Goal: Find specific page/section: Find specific page/section

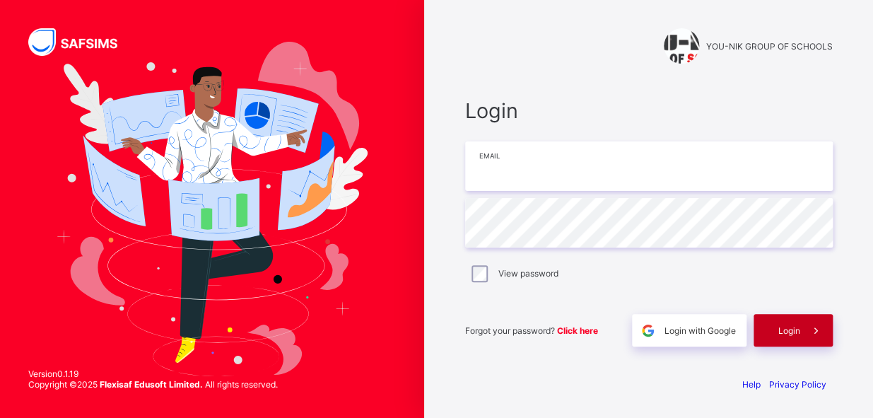
type input "**********"
click at [799, 337] on div "Login" at bounding box center [793, 330] width 79 height 33
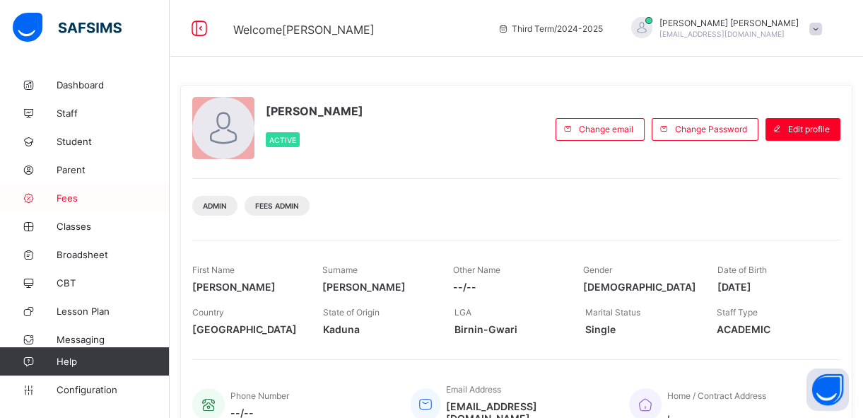
click at [62, 199] on span "Fees" at bounding box center [113, 197] width 113 height 11
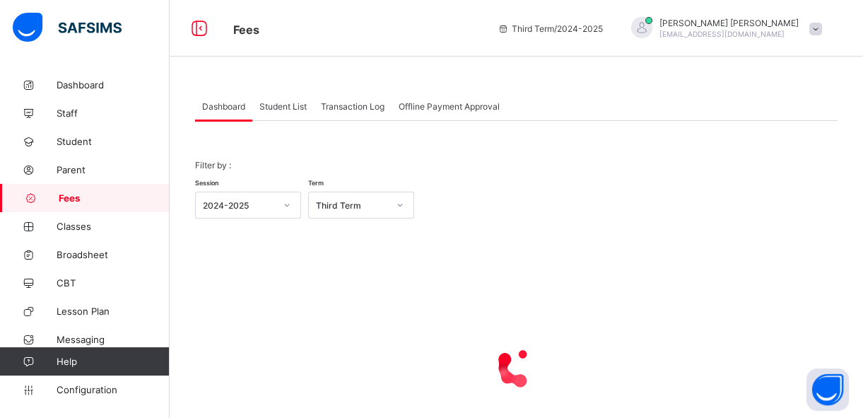
click at [282, 106] on span "Student List" at bounding box center [282, 106] width 47 height 11
click at [282, 107] on span "Student List" at bounding box center [282, 106] width 47 height 11
click at [276, 112] on div "Student List" at bounding box center [283, 106] width 62 height 28
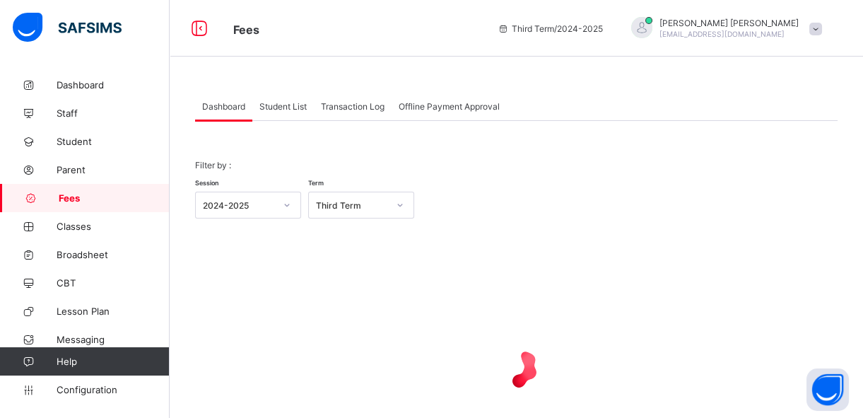
click at [275, 112] on div "Student List" at bounding box center [283, 106] width 62 height 28
click at [284, 107] on span "Student List" at bounding box center [282, 106] width 47 height 11
click at [285, 109] on span "Student List" at bounding box center [282, 106] width 47 height 11
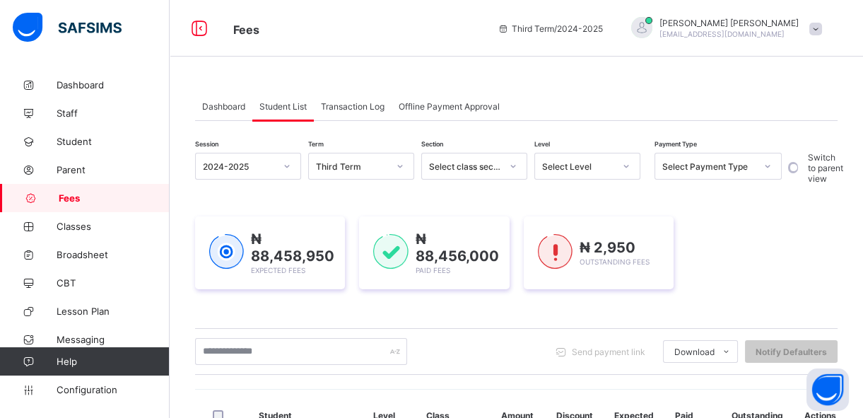
click at [285, 108] on span "Student List" at bounding box center [282, 106] width 47 height 11
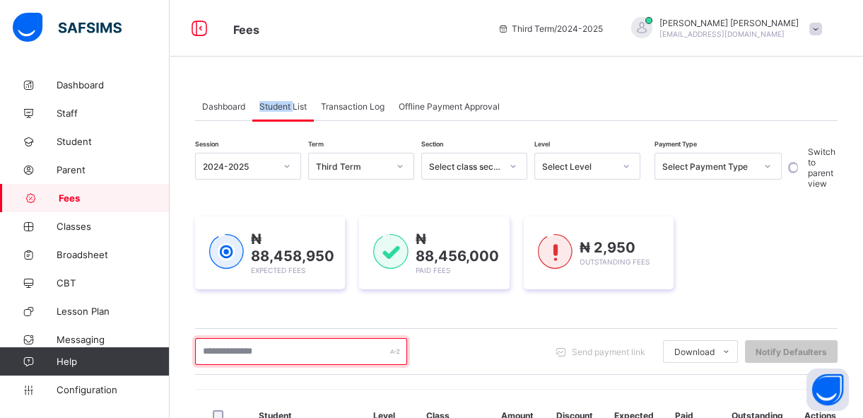
click at [247, 346] on input "text" at bounding box center [301, 351] width 212 height 27
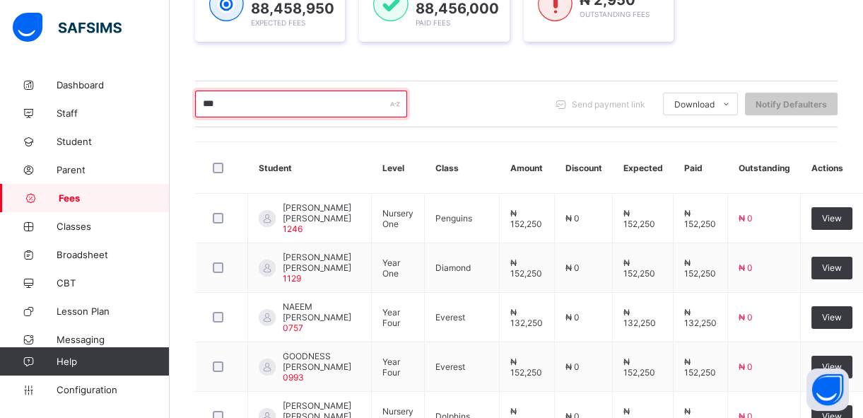
scroll to position [231, 0]
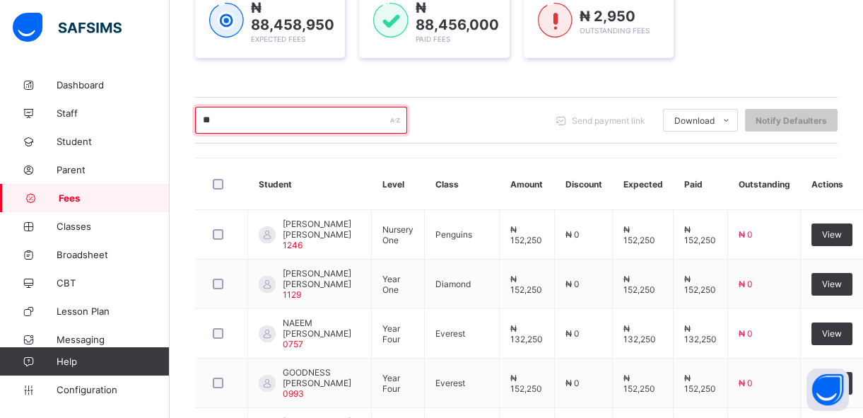
type input "*"
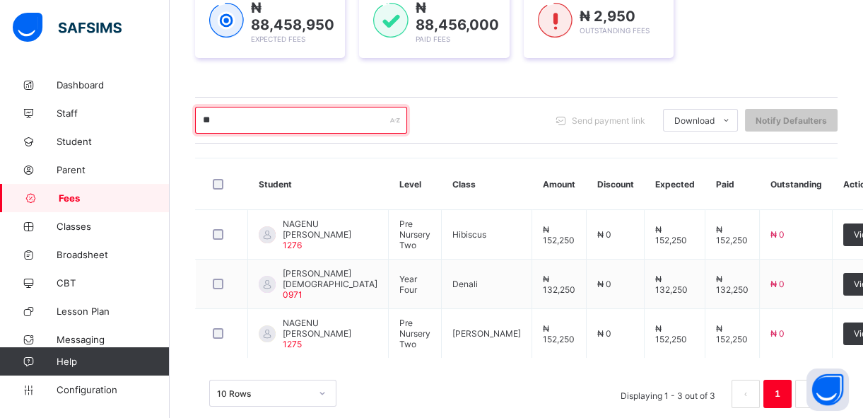
type input "*"
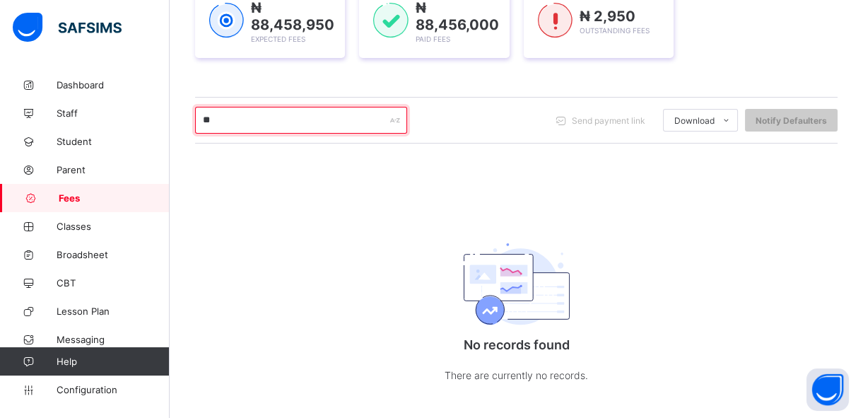
type input "*"
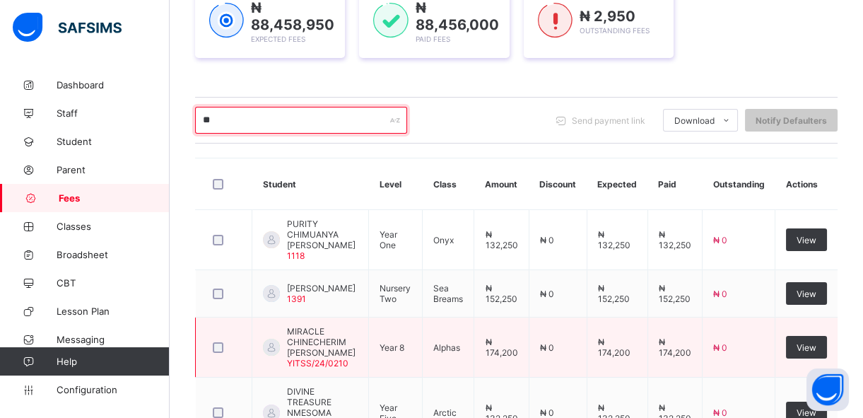
type input "*"
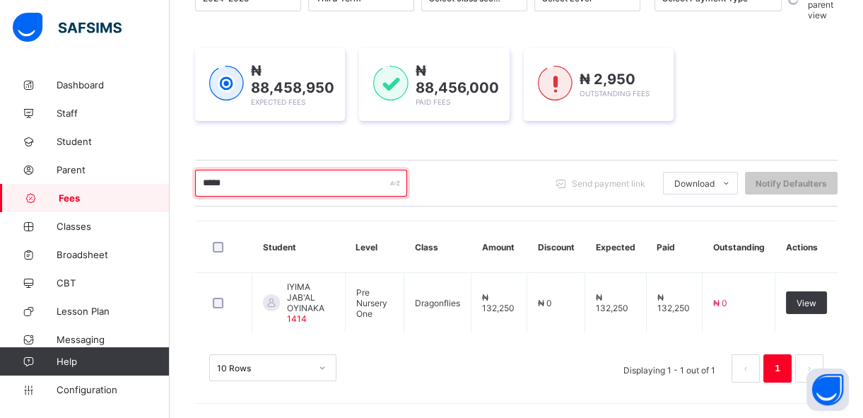
scroll to position [165, 0]
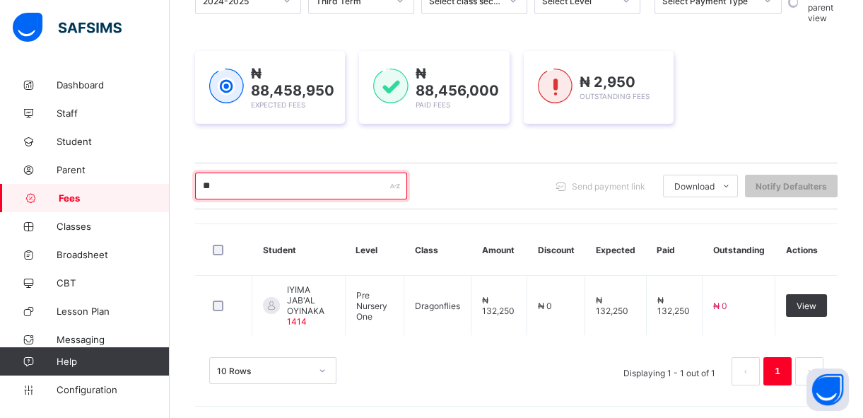
type input "*"
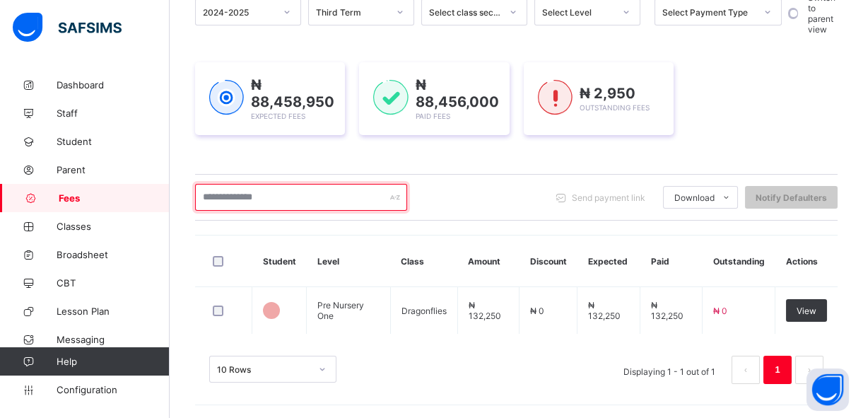
scroll to position [231, 0]
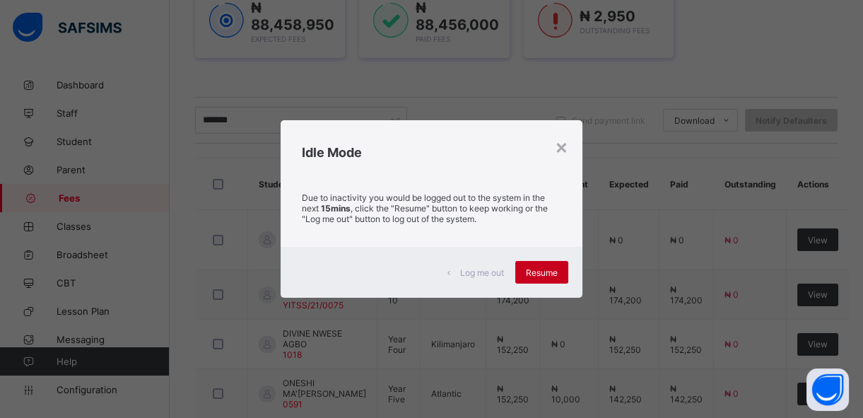
click at [558, 274] on span "Resume" at bounding box center [542, 272] width 32 height 11
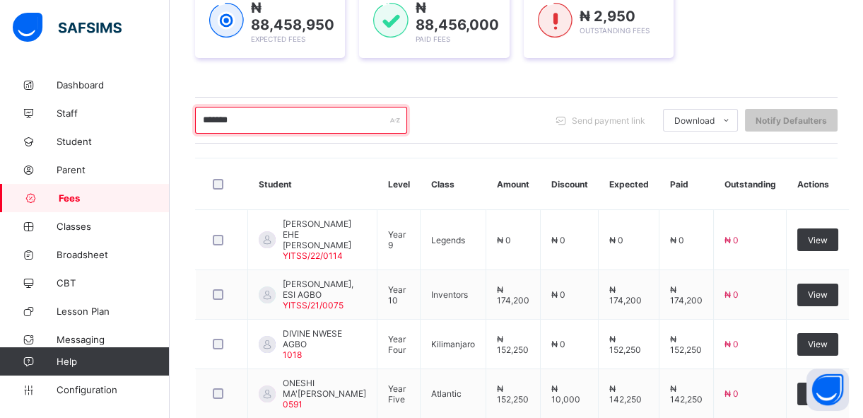
click at [255, 119] on input "*******" at bounding box center [301, 120] width 212 height 27
type input "*"
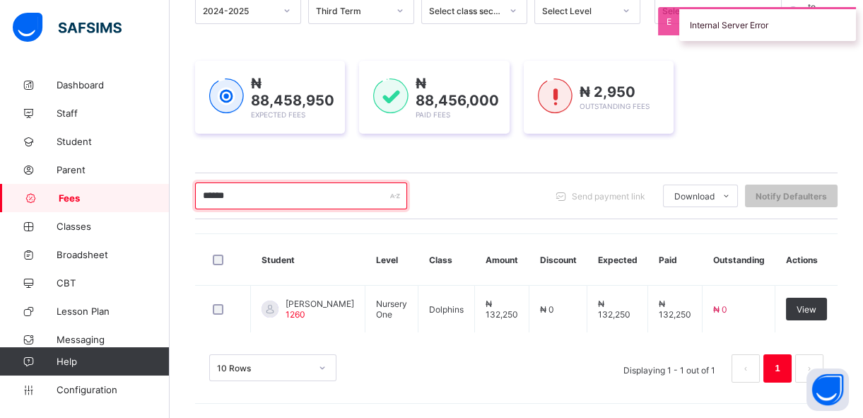
scroll to position [156, 0]
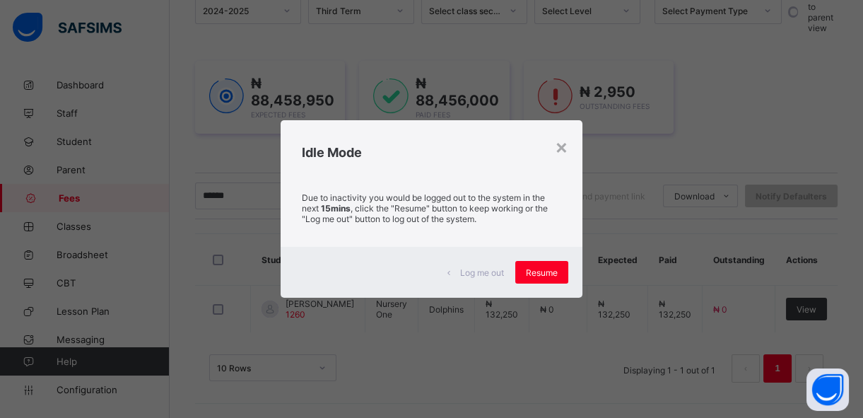
click at [249, 170] on div "× Idle Mode Due to inactivity you would be logged out to the system in the next…" at bounding box center [431, 209] width 863 height 418
click at [534, 278] on div "Resume" at bounding box center [541, 272] width 53 height 23
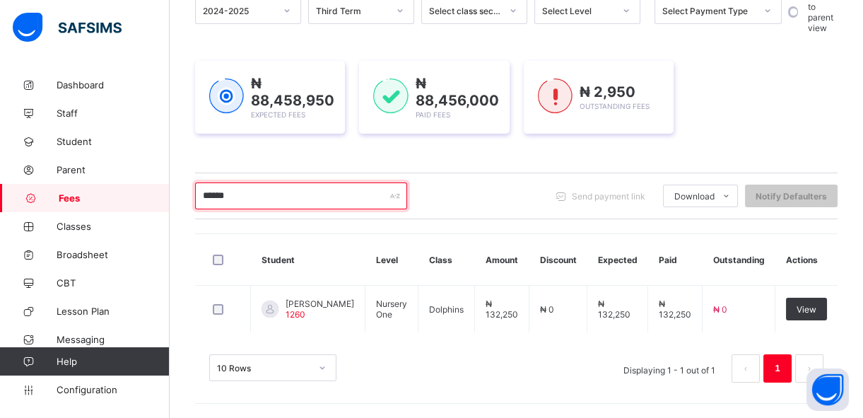
click at [355, 199] on input "******" at bounding box center [301, 195] width 212 height 27
type input "*"
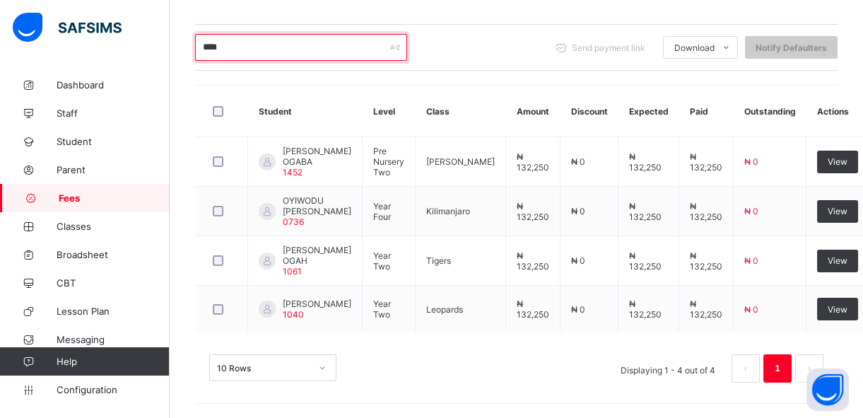
scroll to position [332, 0]
type input "*"
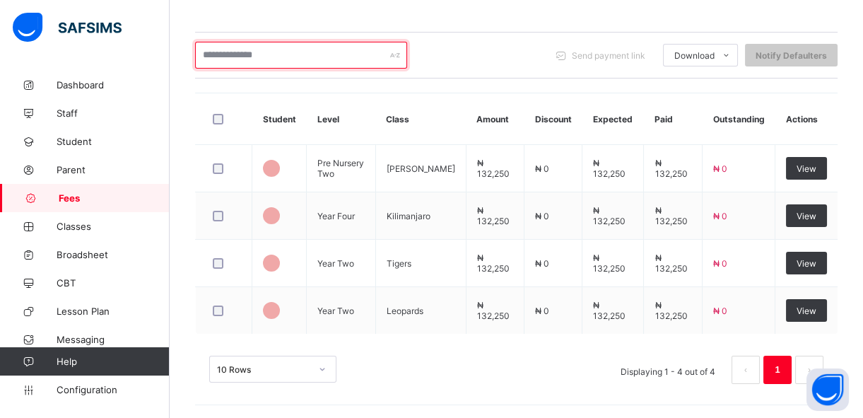
scroll to position [258, 0]
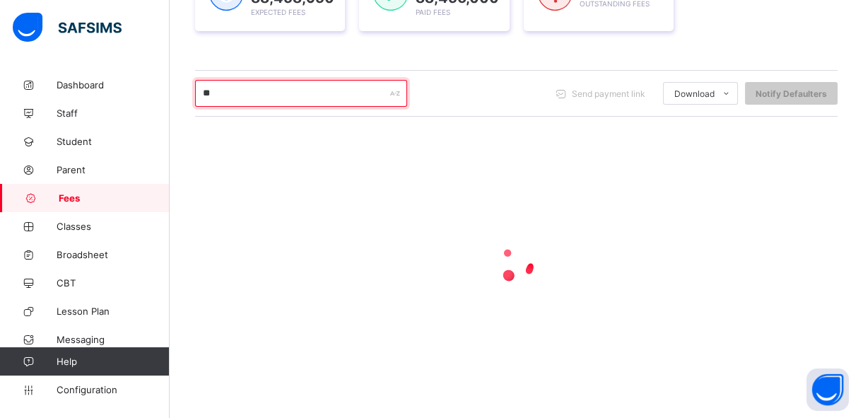
type input "*"
type input "******"
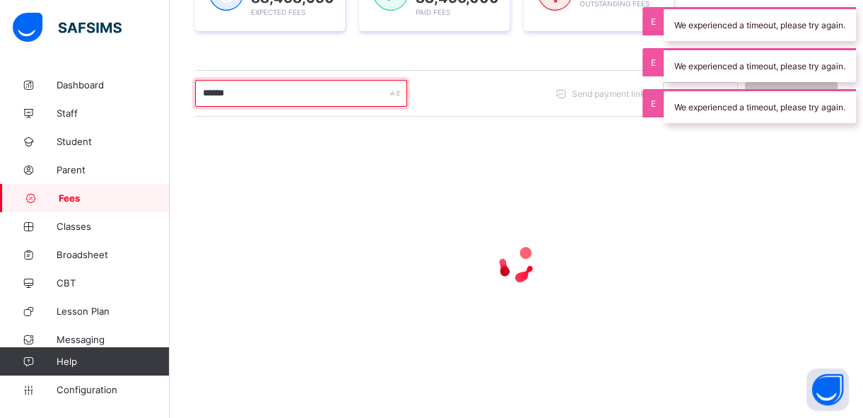
scroll to position [332, 0]
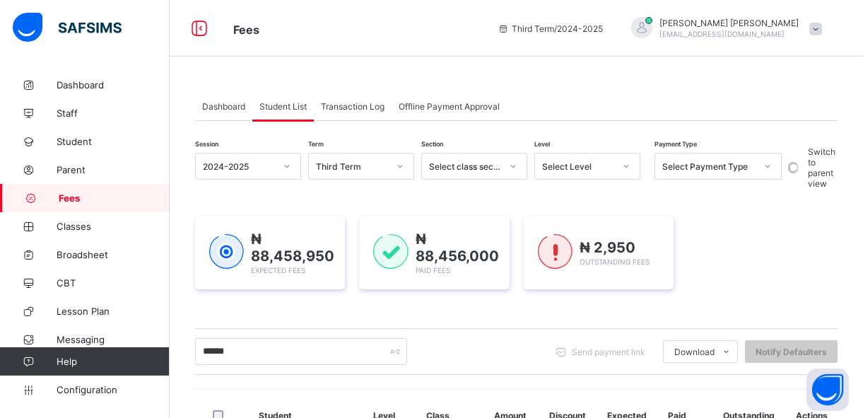
scroll to position [332, 0]
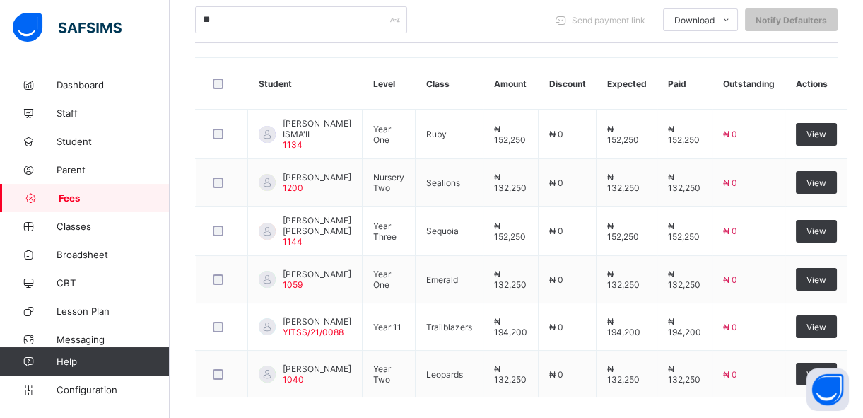
type input "*"
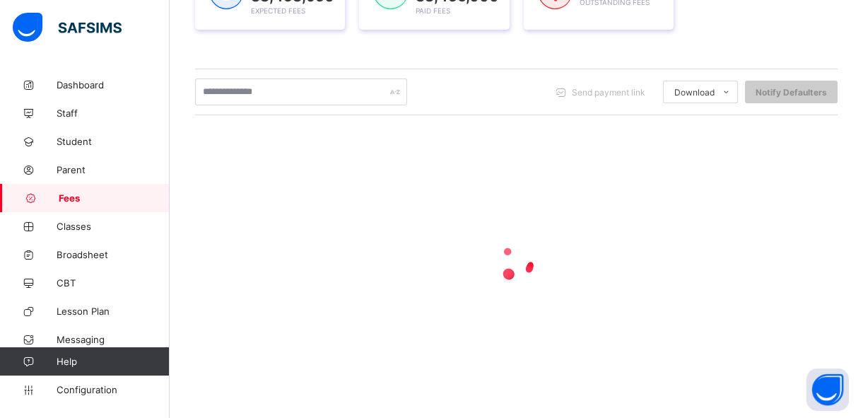
scroll to position [258, 0]
type input "***"
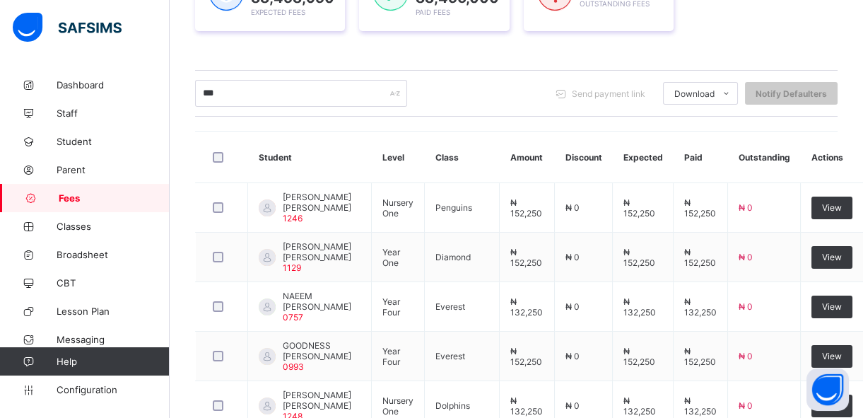
scroll to position [332, 0]
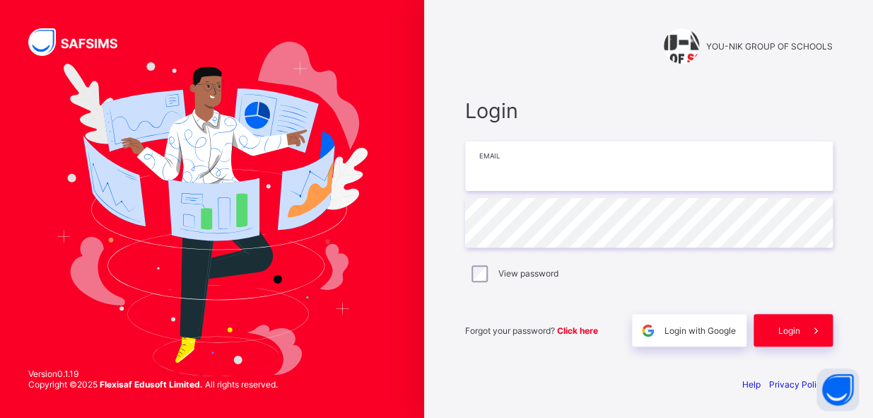
type input "**********"
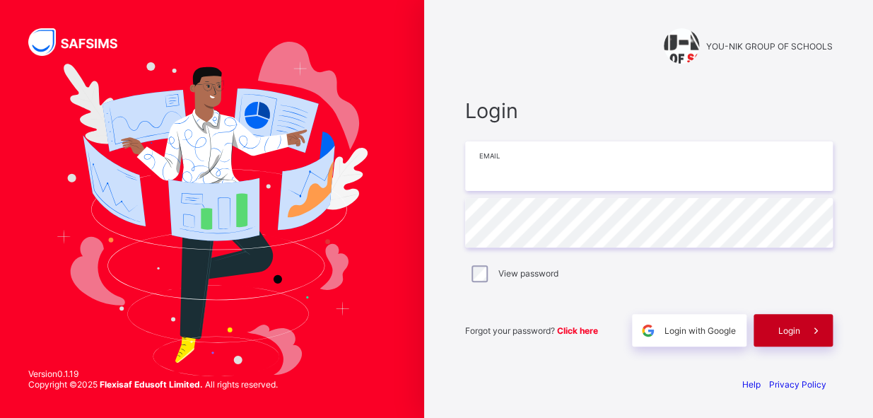
type input "**********"
click at [800, 329] on span at bounding box center [816, 330] width 33 height 33
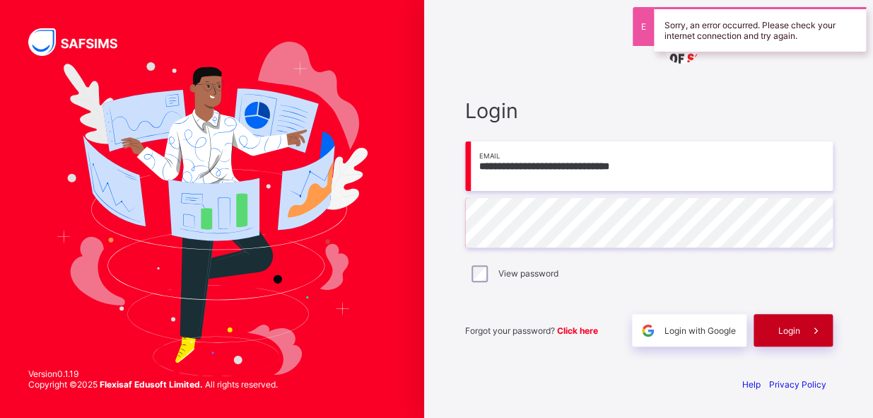
click at [800, 329] on span at bounding box center [816, 330] width 33 height 33
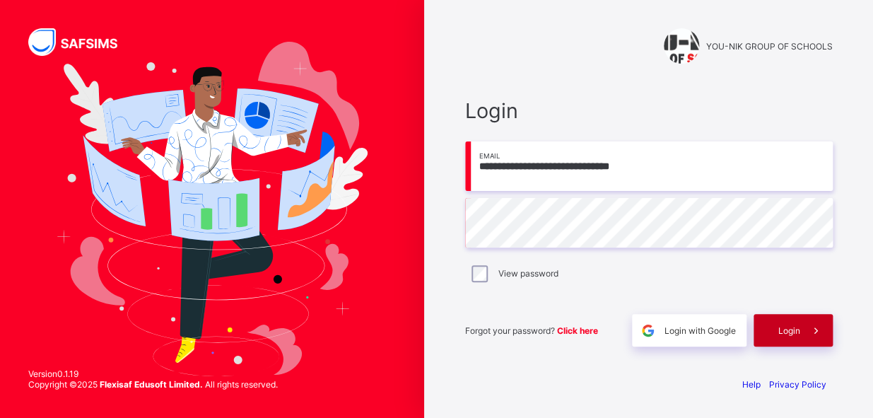
click at [800, 330] on span at bounding box center [816, 330] width 33 height 33
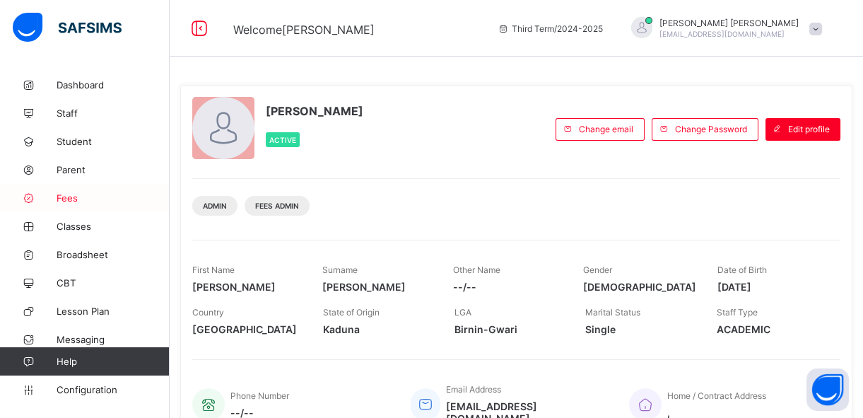
click at [75, 198] on span "Fees" at bounding box center [113, 197] width 113 height 11
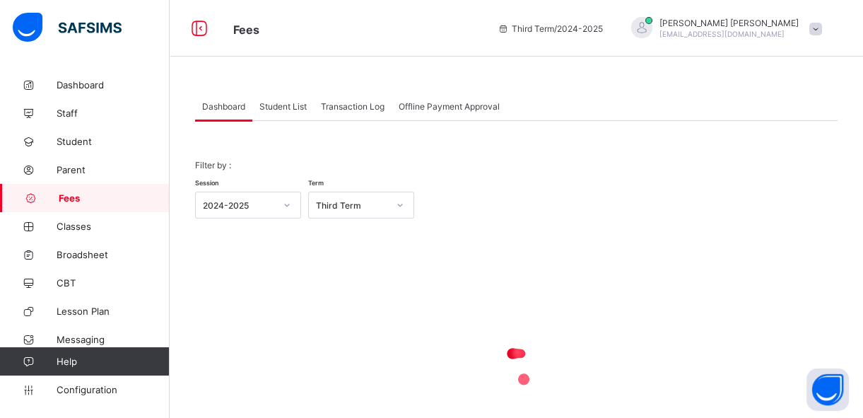
click at [284, 108] on span "Student List" at bounding box center [282, 106] width 47 height 11
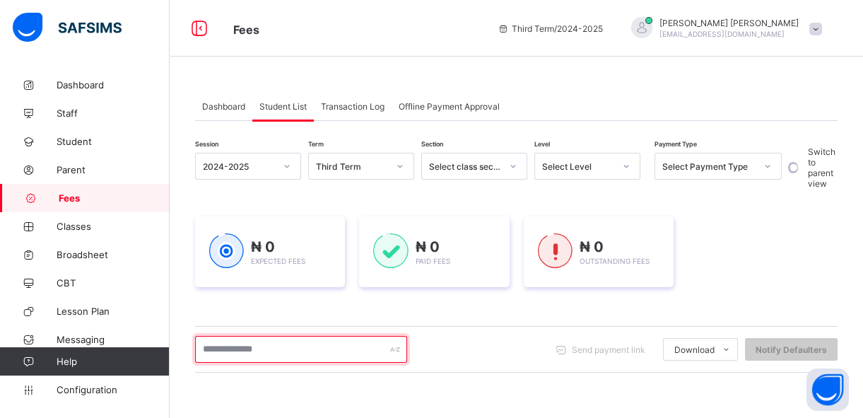
click at [250, 352] on input "text" at bounding box center [301, 349] width 212 height 27
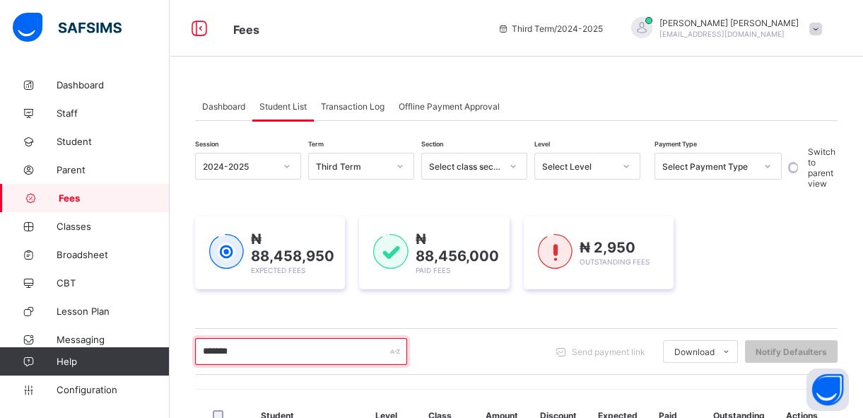
scroll to position [257, 0]
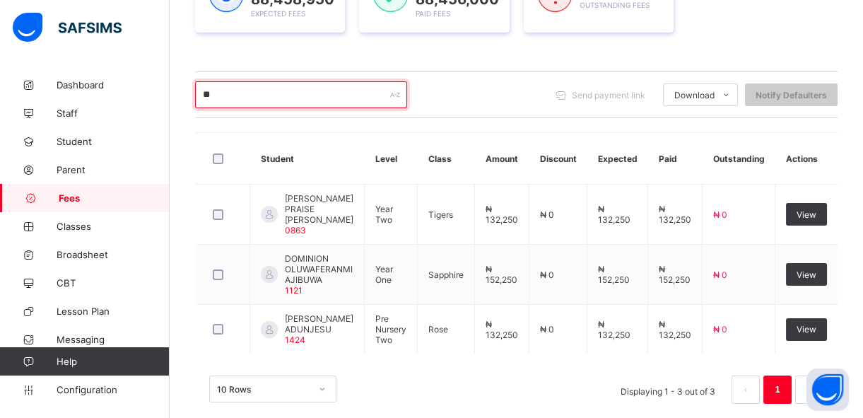
type input "*"
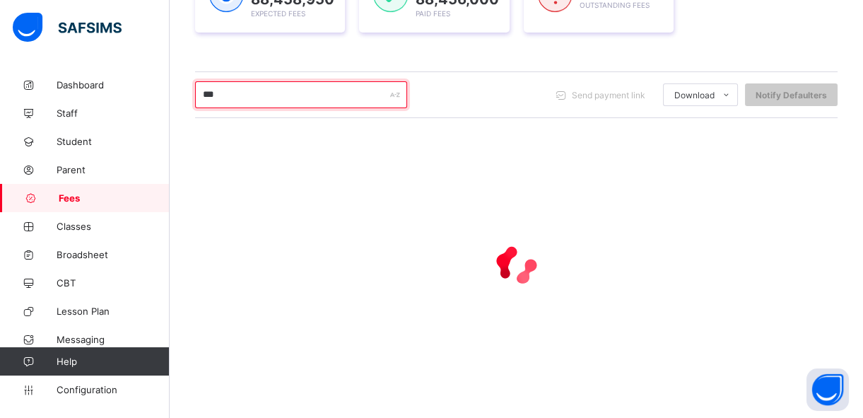
type input "********"
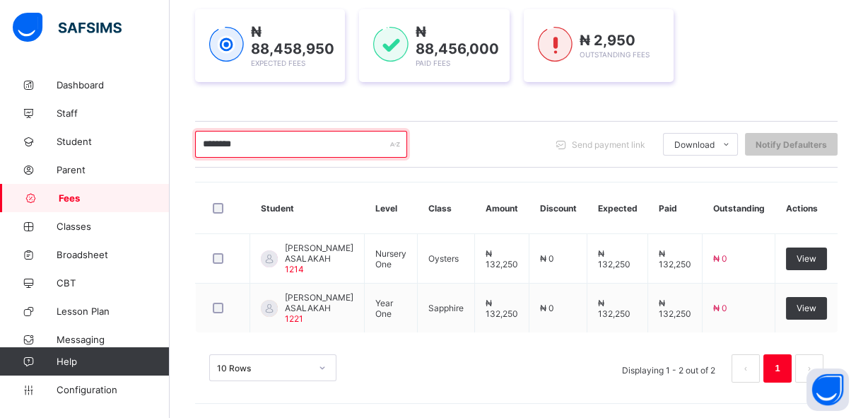
scroll to position [214, 0]
